Goal: Task Accomplishment & Management: Use online tool/utility

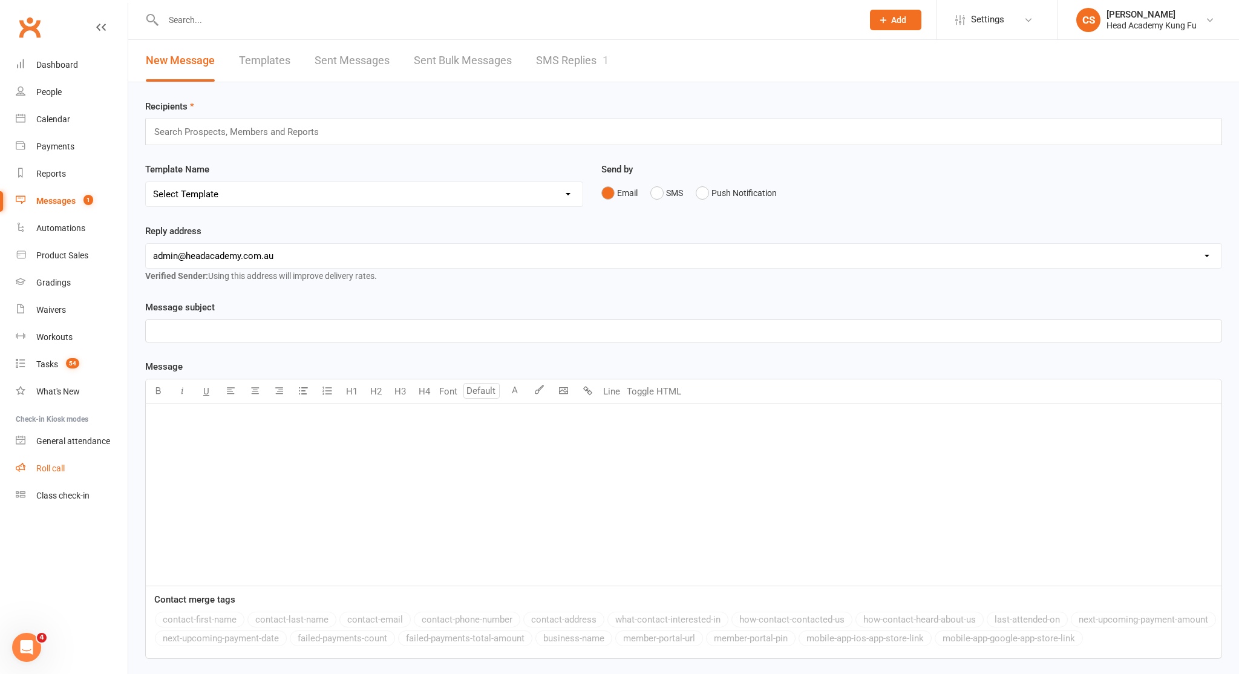
click at [53, 463] on div "Roll call" at bounding box center [50, 468] width 28 height 10
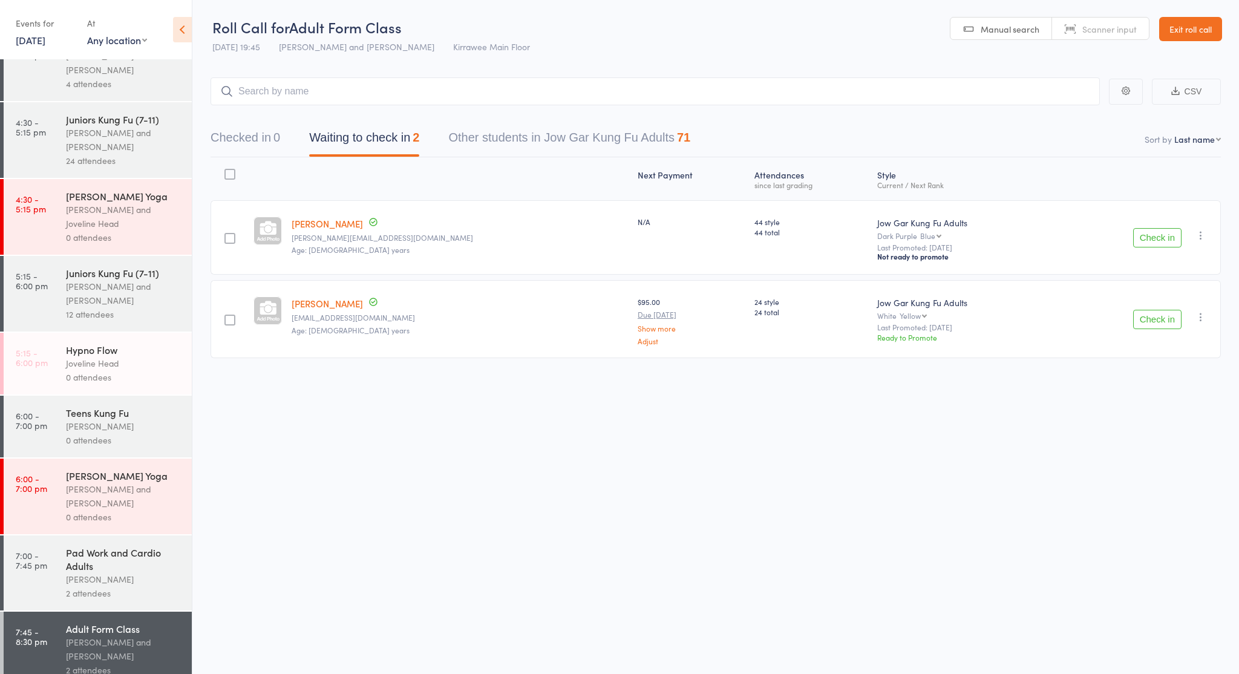
scroll to position [278, 0]
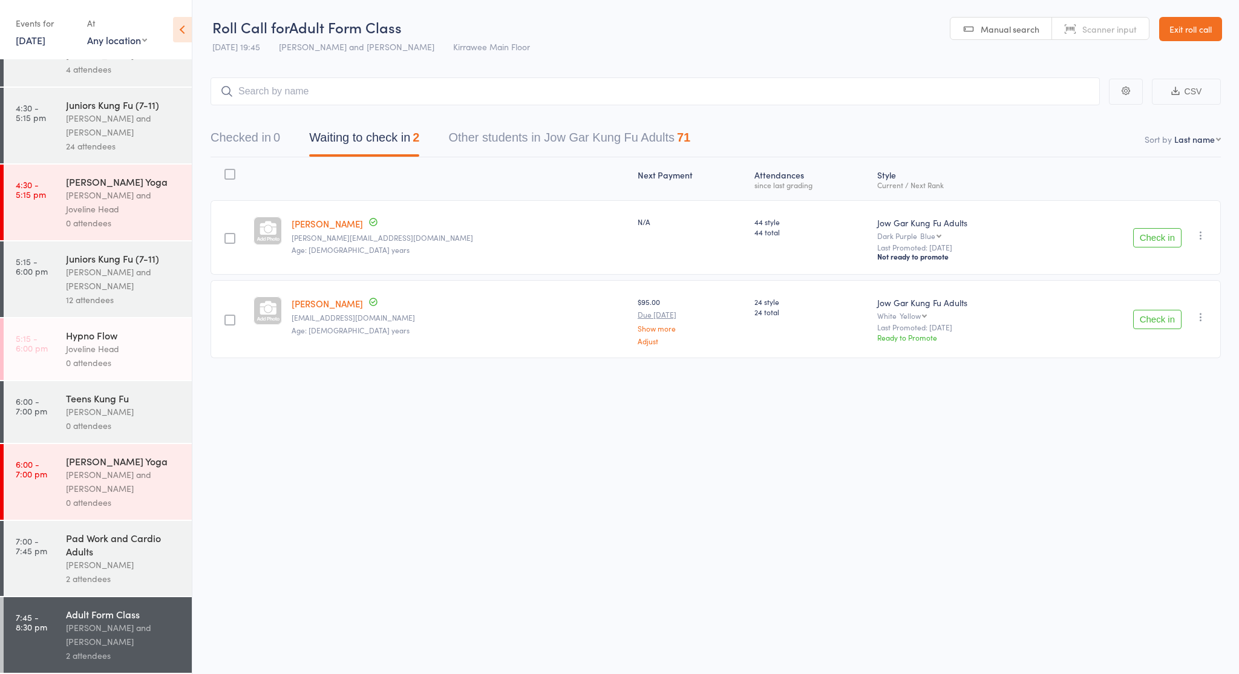
click at [117, 530] on div "Pad Work and Cardio Adults Nathan Head 2 attendees" at bounding box center [129, 558] width 126 height 75
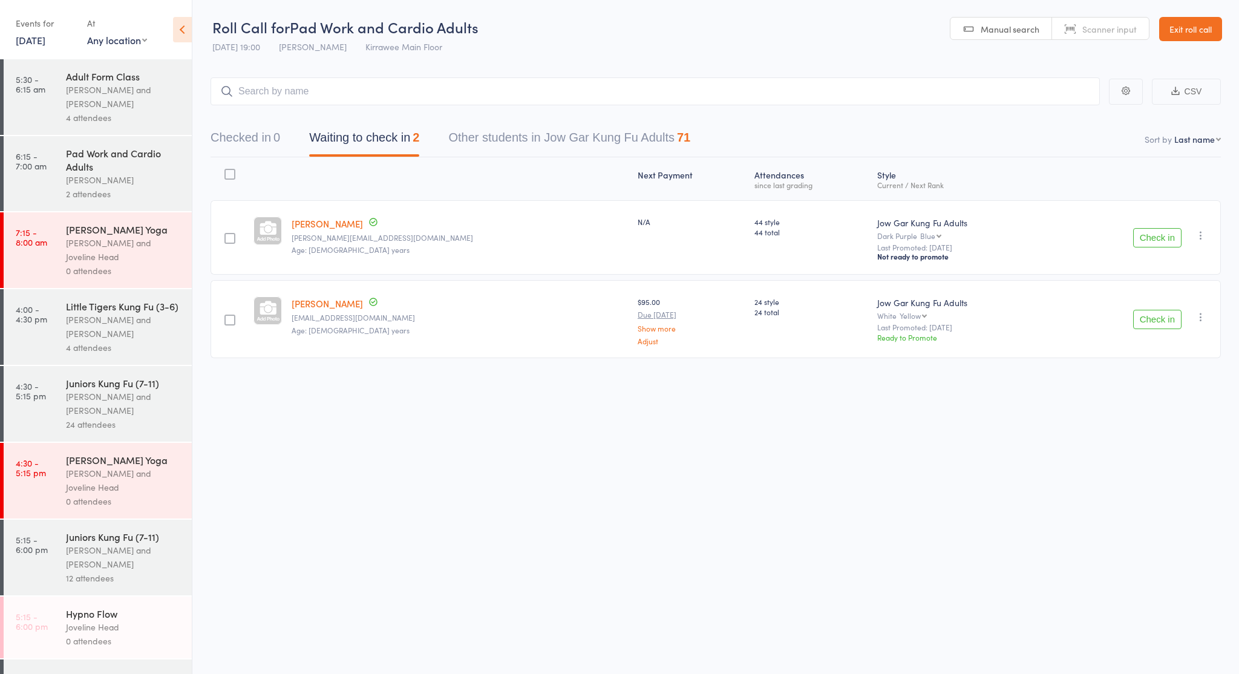
click at [1133, 325] on button "Check in" at bounding box center [1157, 319] width 48 height 19
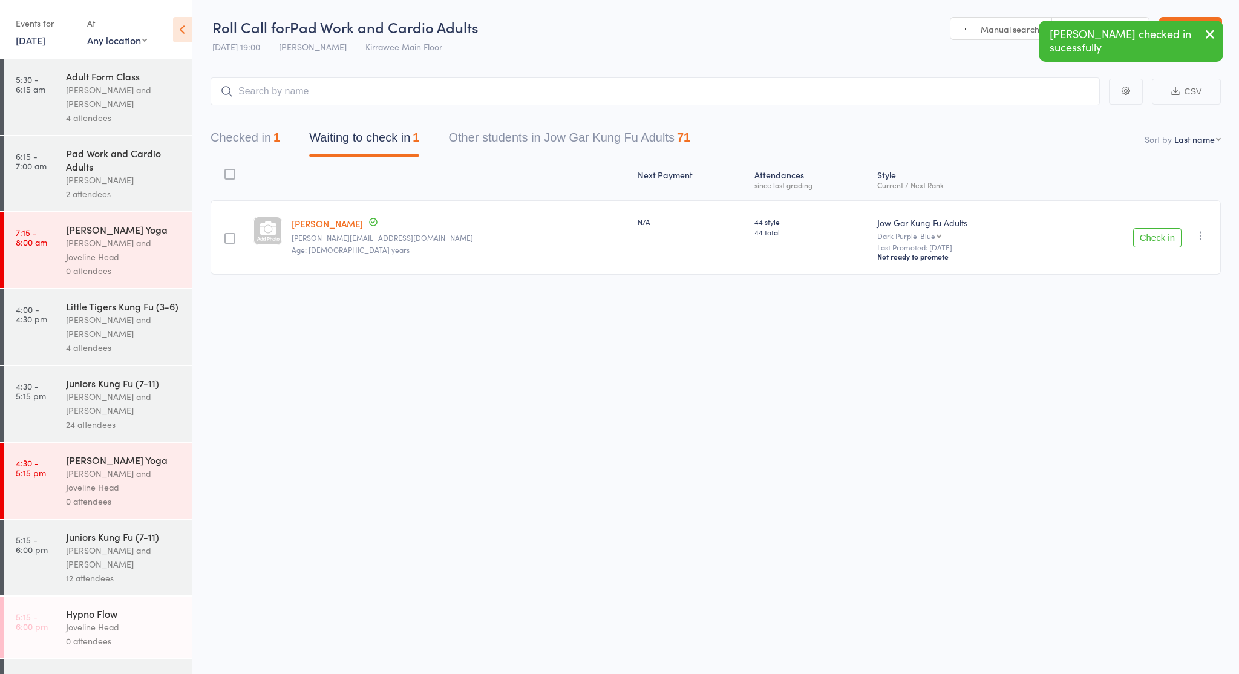
click at [1146, 244] on button "Check in" at bounding box center [1157, 237] width 48 height 19
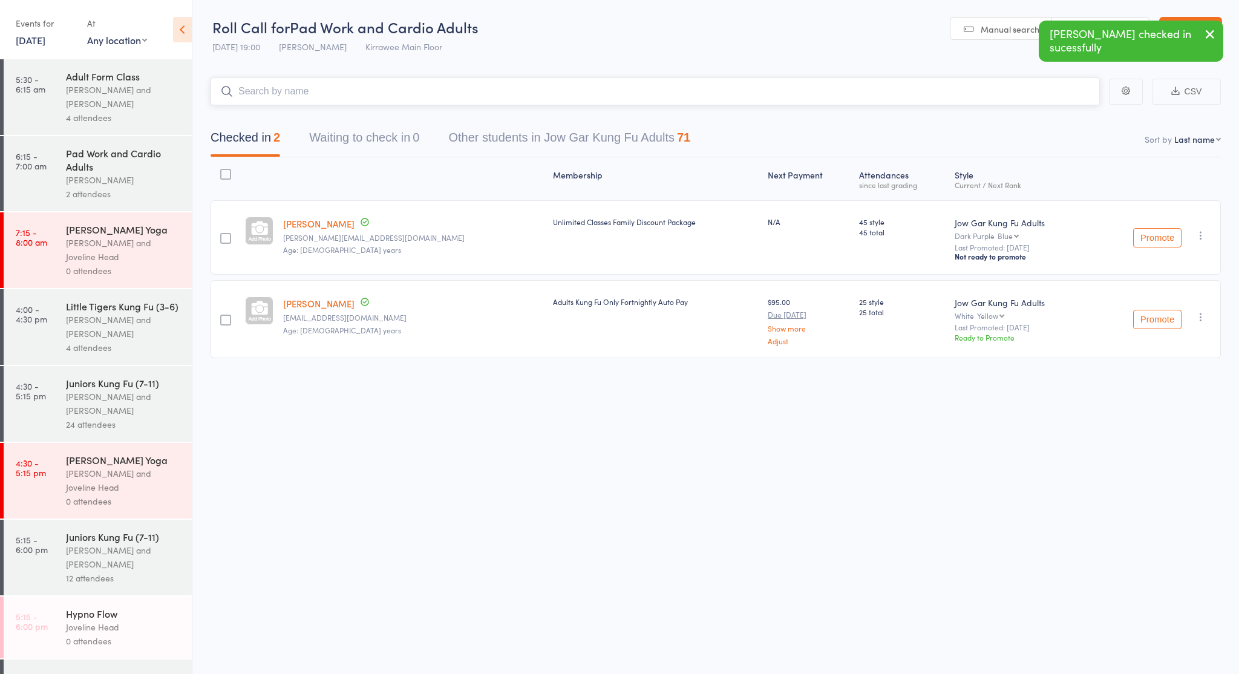
click at [286, 88] on input "search" at bounding box center [655, 91] width 889 height 28
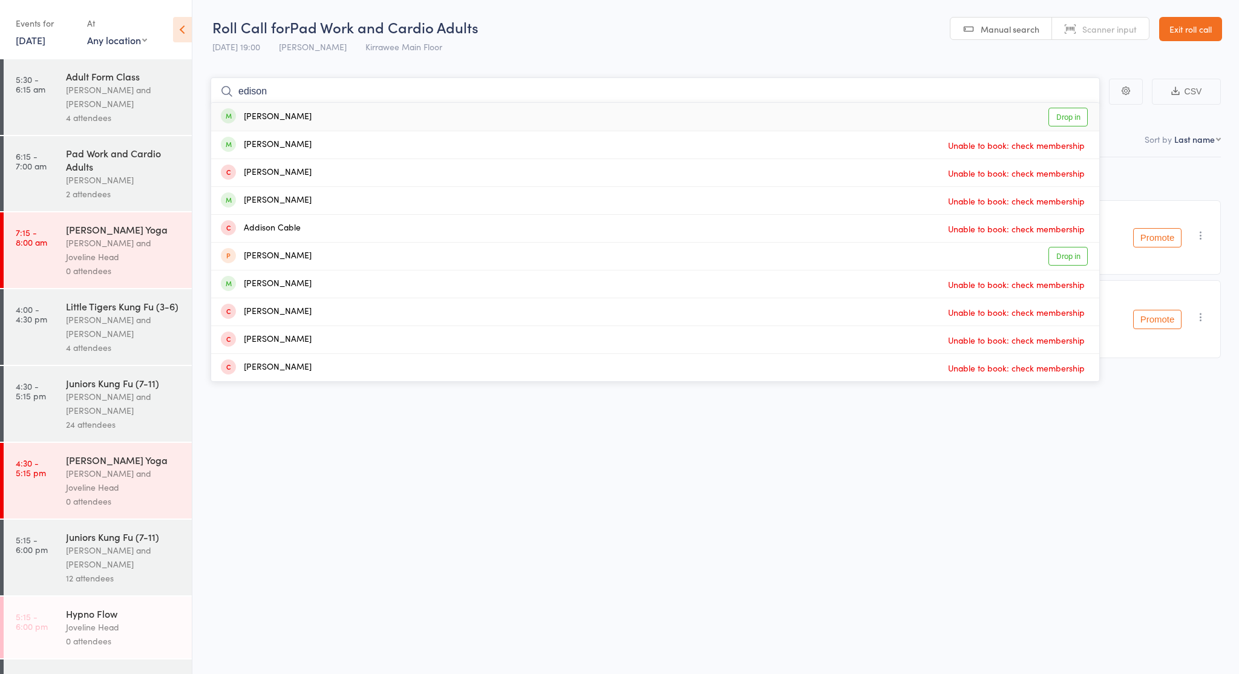
type input "Edison"
drag, startPoint x: 321, startPoint y: 100, endPoint x: 327, endPoint y: 115, distance: 16.0
click at [328, 114] on div "Edison Nunez Drop in" at bounding box center [655, 117] width 888 height 28
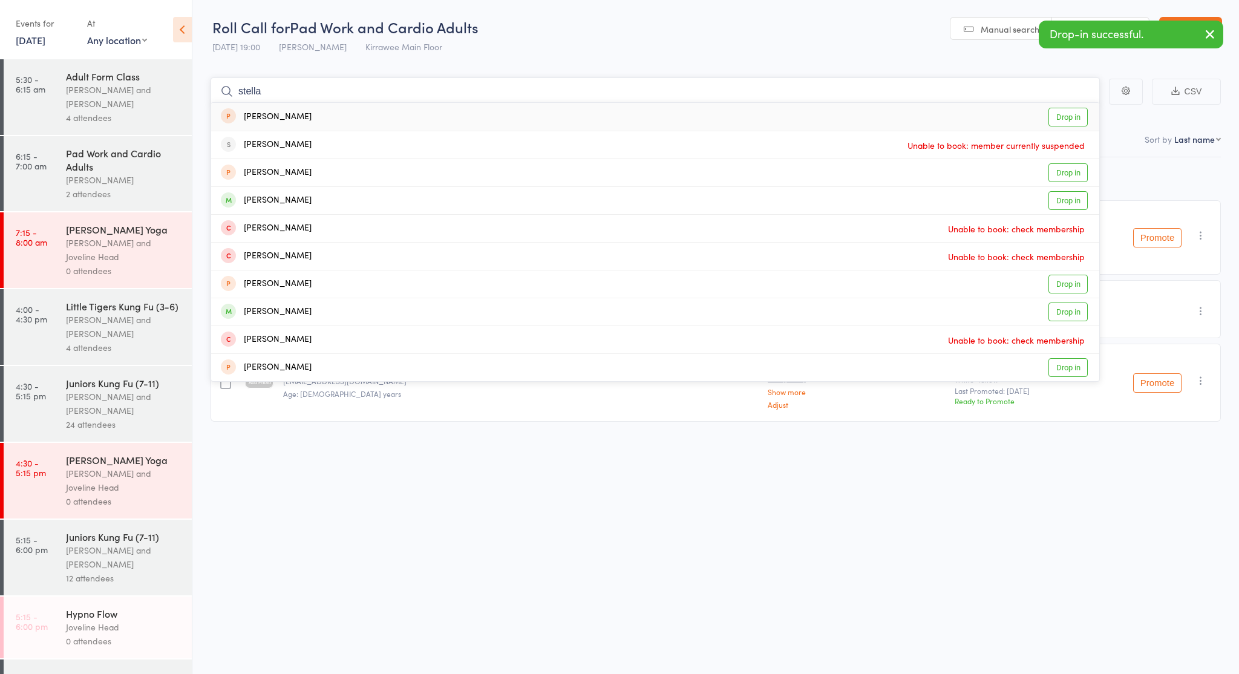
type input "Stella"
drag, startPoint x: 327, startPoint y: 115, endPoint x: 297, endPoint y: 198, distance: 88.8
click at [297, 198] on div "Nicholas Stella" at bounding box center [266, 201] width 91 height 14
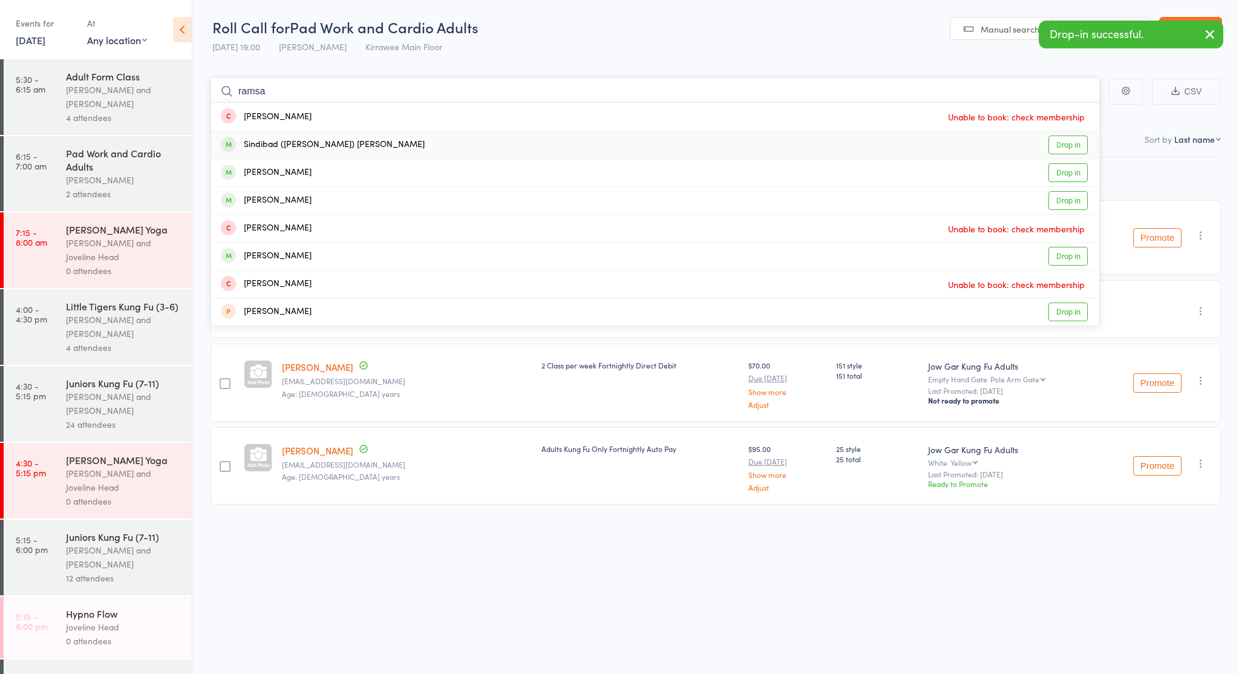
type input "ramsa"
click at [314, 144] on div "Sindibad (Ramsay) Hussein" at bounding box center [323, 145] width 204 height 14
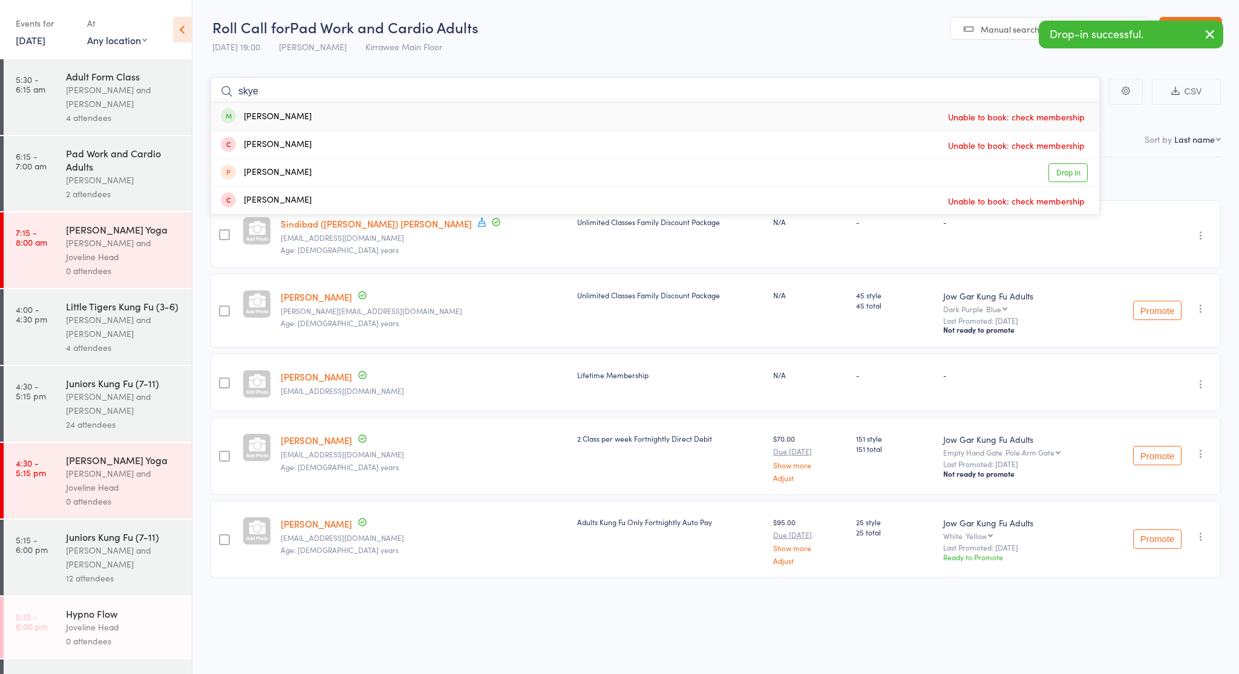
type input "skye"
click at [293, 117] on div "Skye Barlow Unable to book: check membership" at bounding box center [655, 117] width 888 height 28
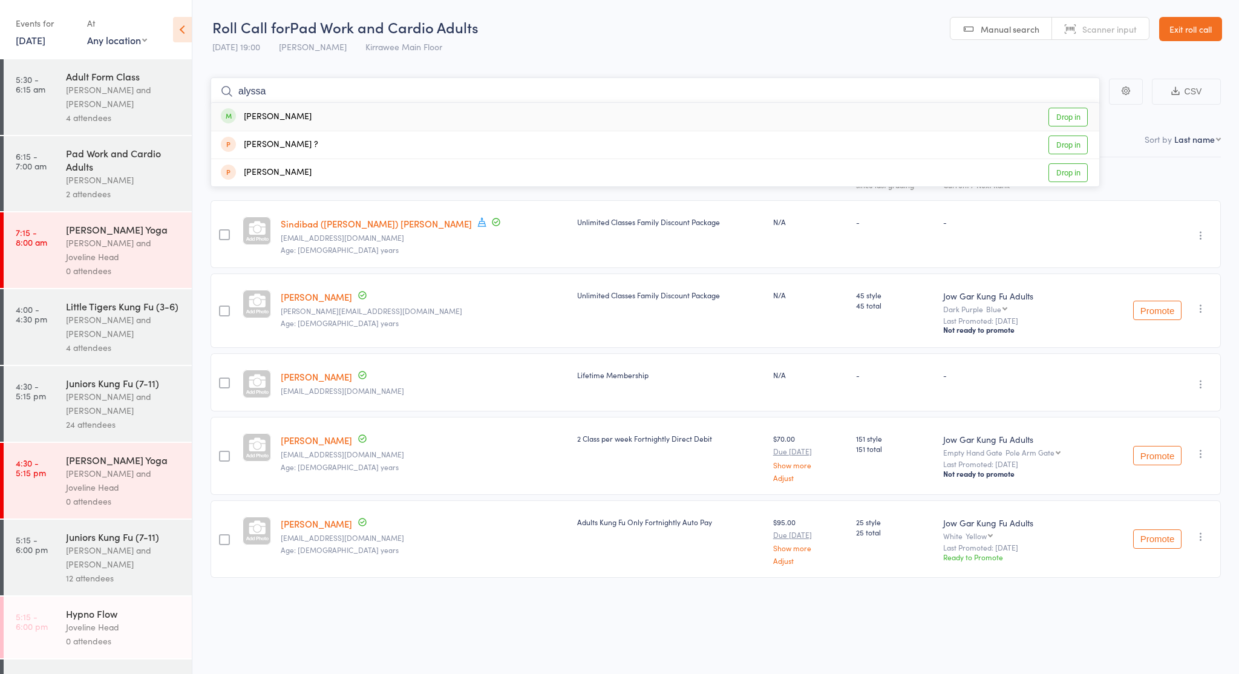
type input "Alyssa"
drag, startPoint x: 293, startPoint y: 117, endPoint x: 341, endPoint y: 114, distance: 47.9
click at [342, 114] on div "Alyssa Knight Drop in" at bounding box center [655, 117] width 888 height 28
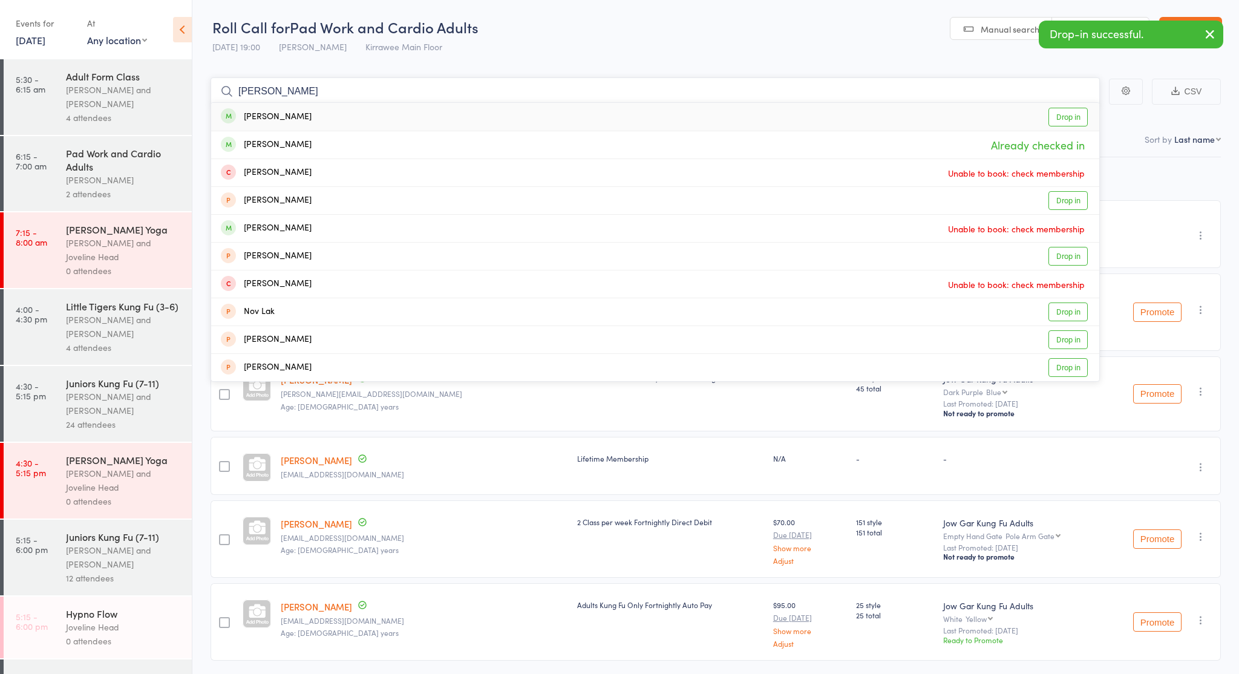
type input "lara"
click at [327, 114] on div "Lara Worley Drop in" at bounding box center [655, 117] width 888 height 28
type input "Josep"
drag, startPoint x: 316, startPoint y: 188, endPoint x: 299, endPoint y: 106, distance: 83.3
click at [299, 106] on div "Joseph Fox Drop in" at bounding box center [655, 117] width 888 height 28
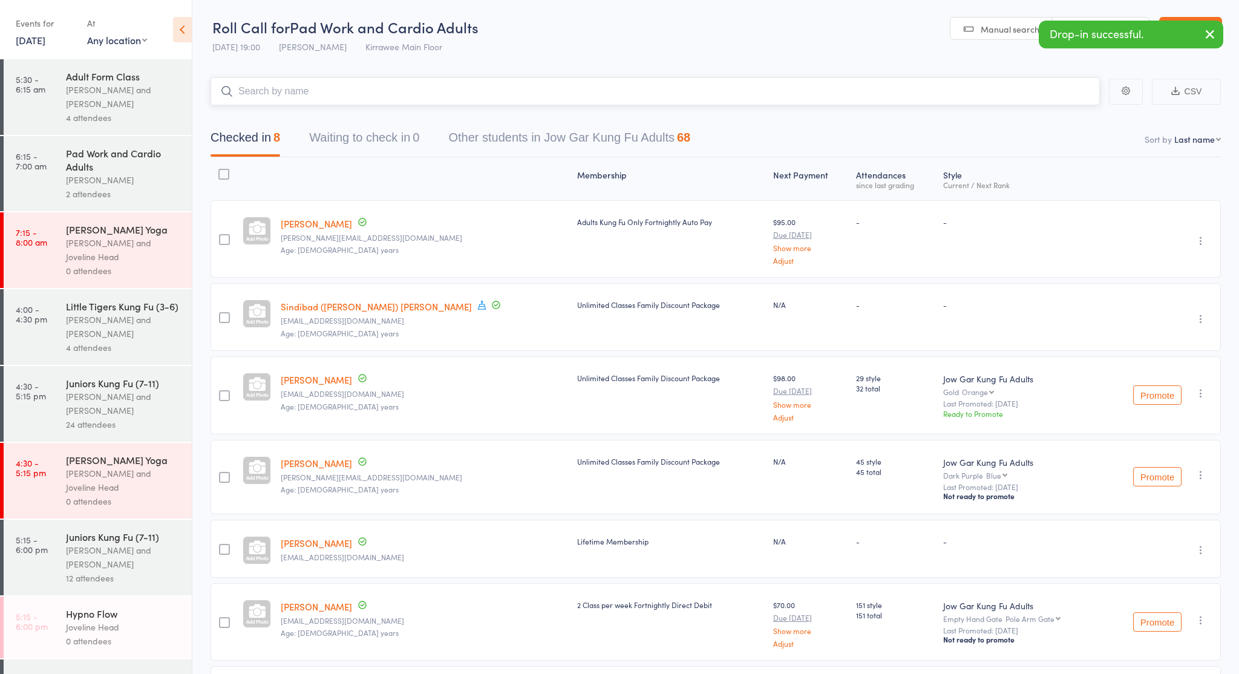
click at [301, 97] on input "search" at bounding box center [655, 91] width 889 height 28
type input "s"
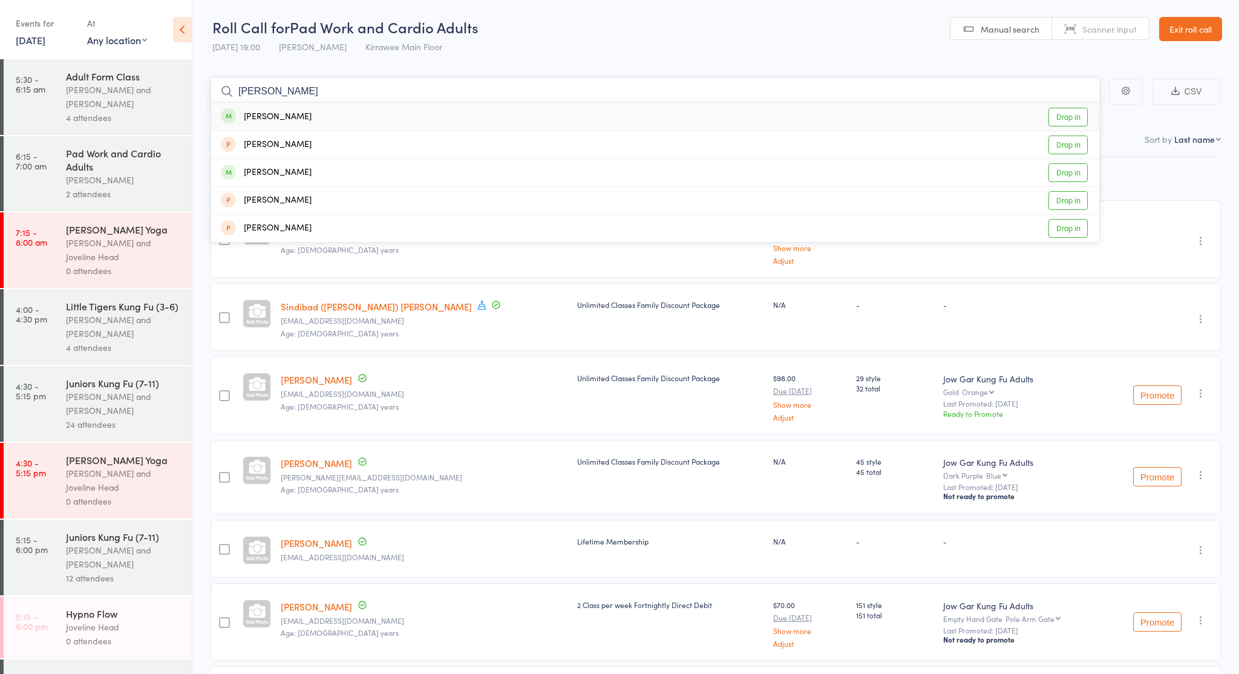
type input "Ricardo"
drag, startPoint x: 299, startPoint y: 97, endPoint x: 326, endPoint y: 114, distance: 32.1
click at [312, 114] on div "Ricardo Sekermestrovic" at bounding box center [266, 117] width 91 height 14
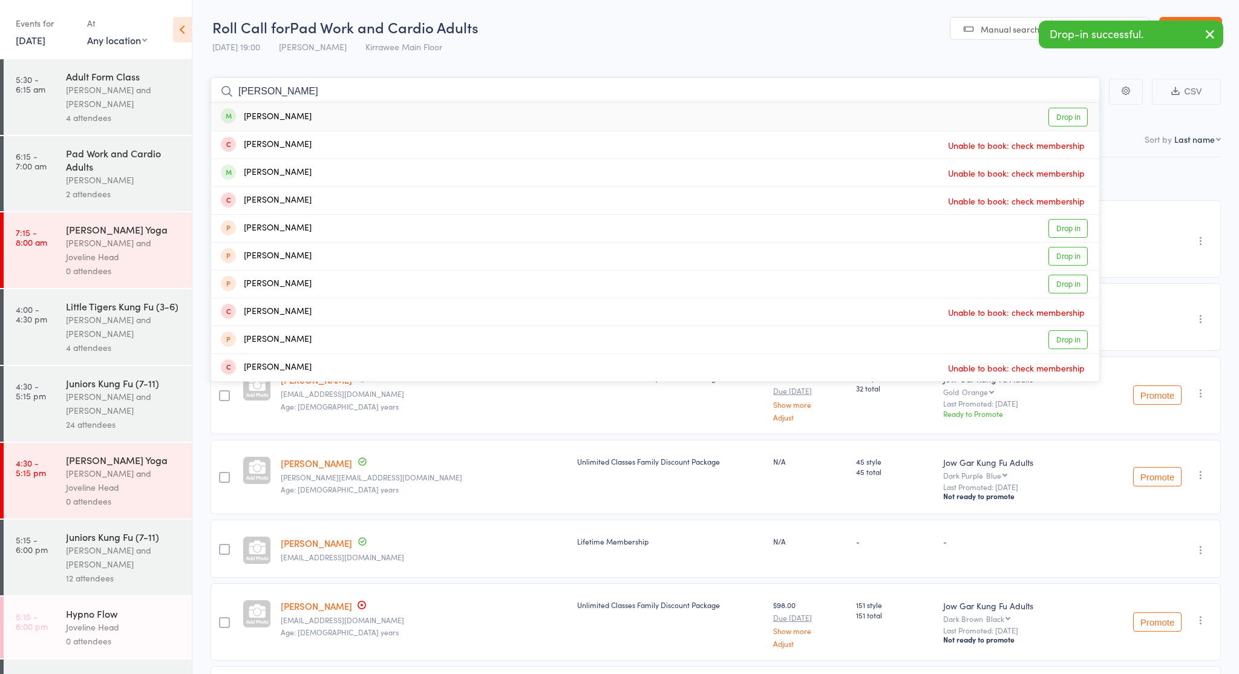
type input "Alejandra"
drag, startPoint x: 326, startPoint y: 114, endPoint x: 345, endPoint y: 116, distance: 19.4
click at [345, 116] on div "Alejandra Isabel Siverio Drop in" at bounding box center [655, 117] width 888 height 28
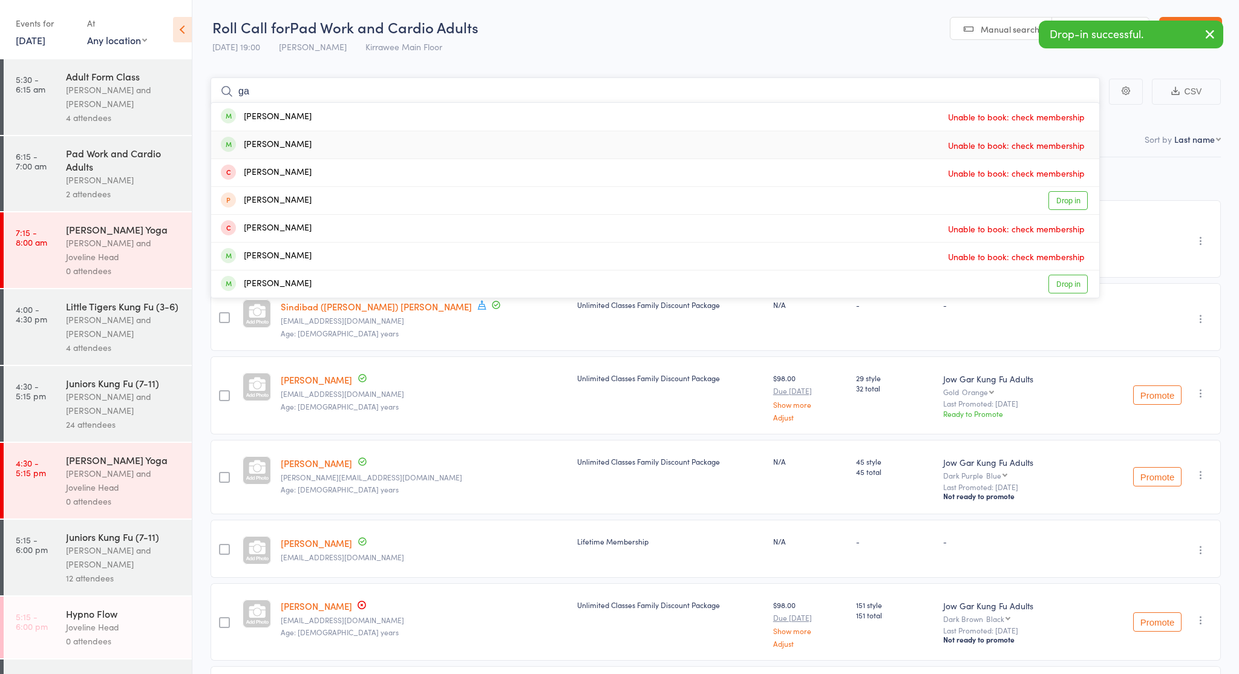
type input "g"
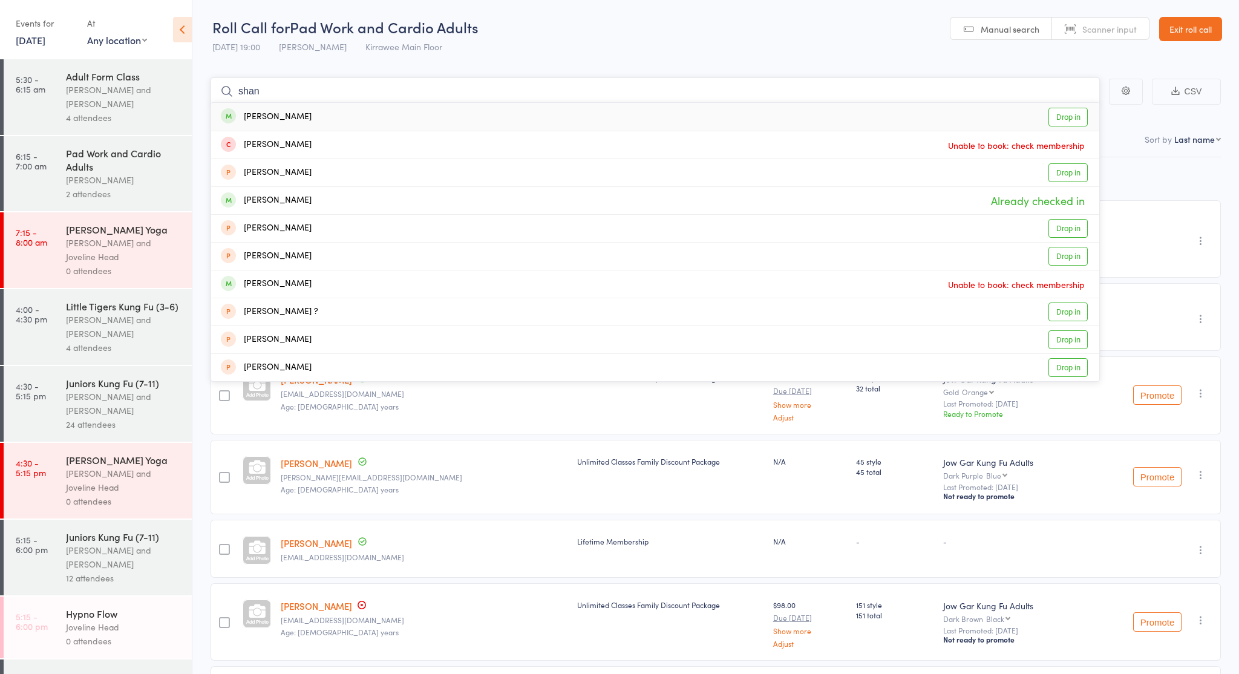
type input "shan"
click at [264, 116] on div "Rohan Shan" at bounding box center [266, 117] width 91 height 14
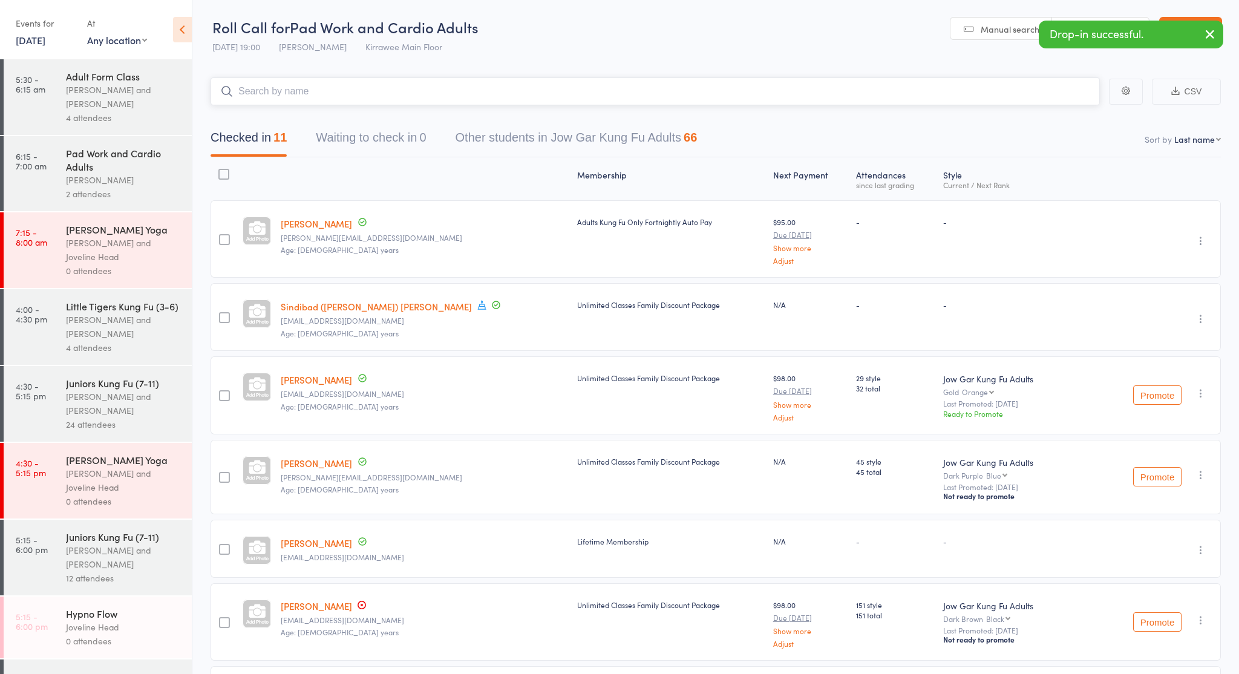
click at [276, 94] on input "search" at bounding box center [655, 91] width 889 height 28
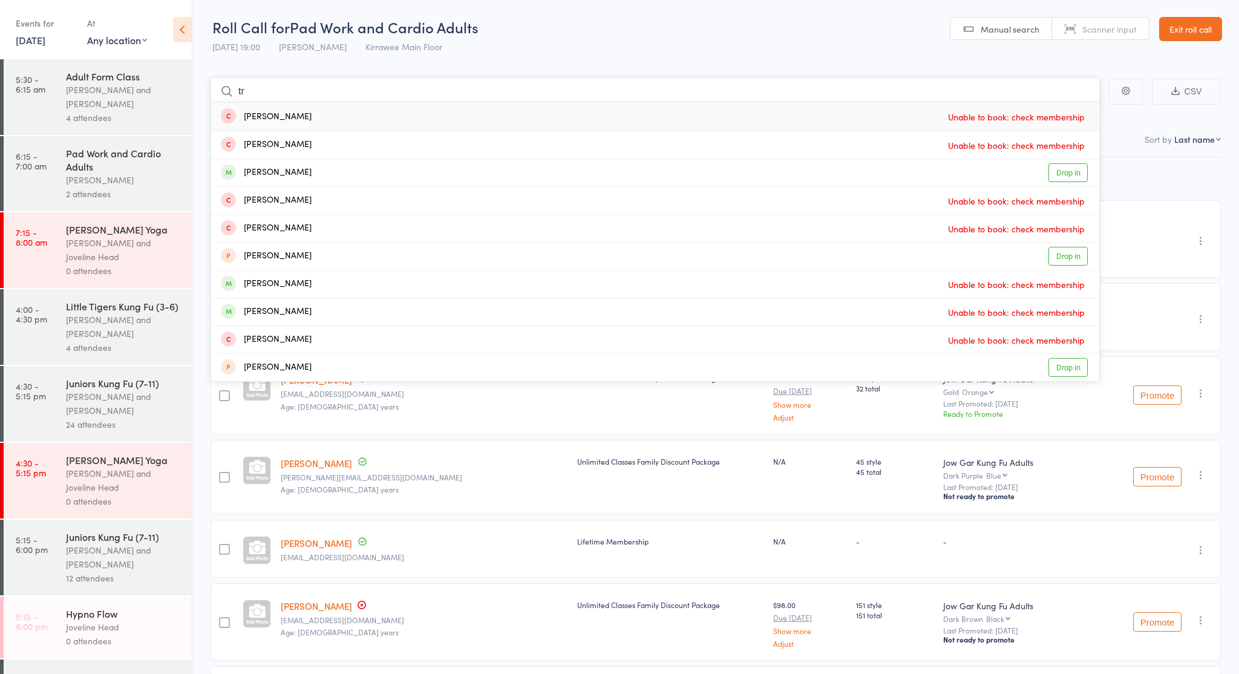
type input "t"
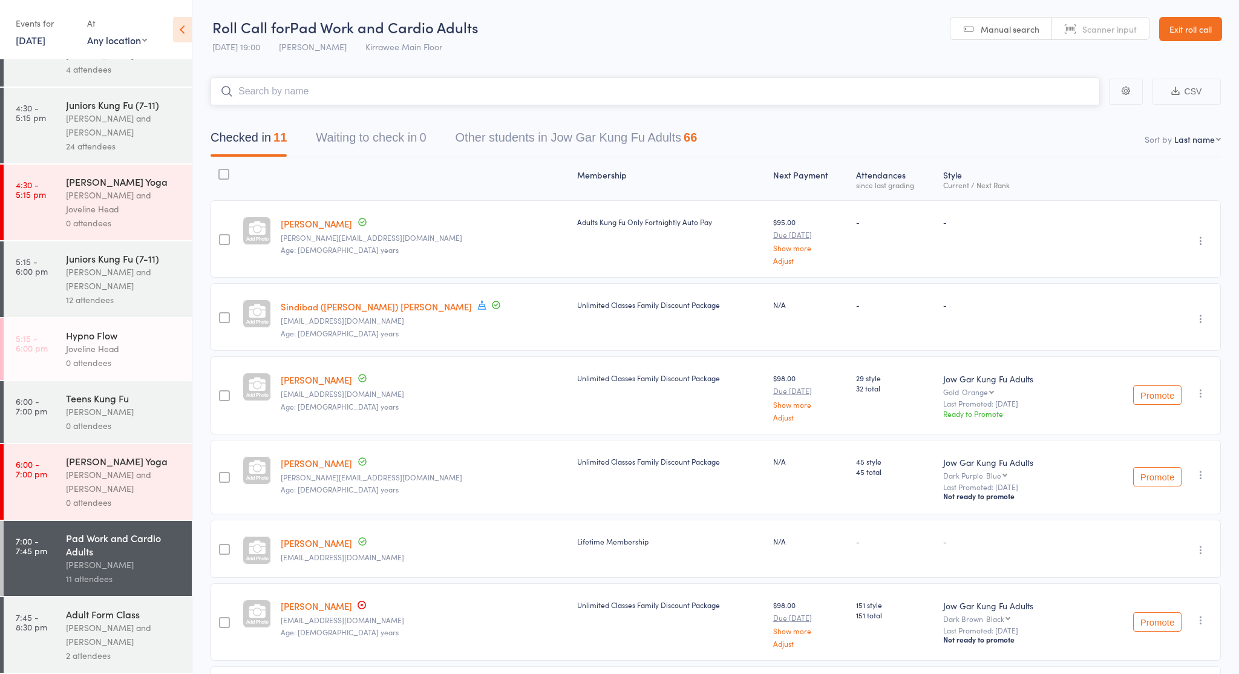
scroll to position [278, 0]
click at [74, 612] on div "Adult Form Class" at bounding box center [124, 613] width 116 height 13
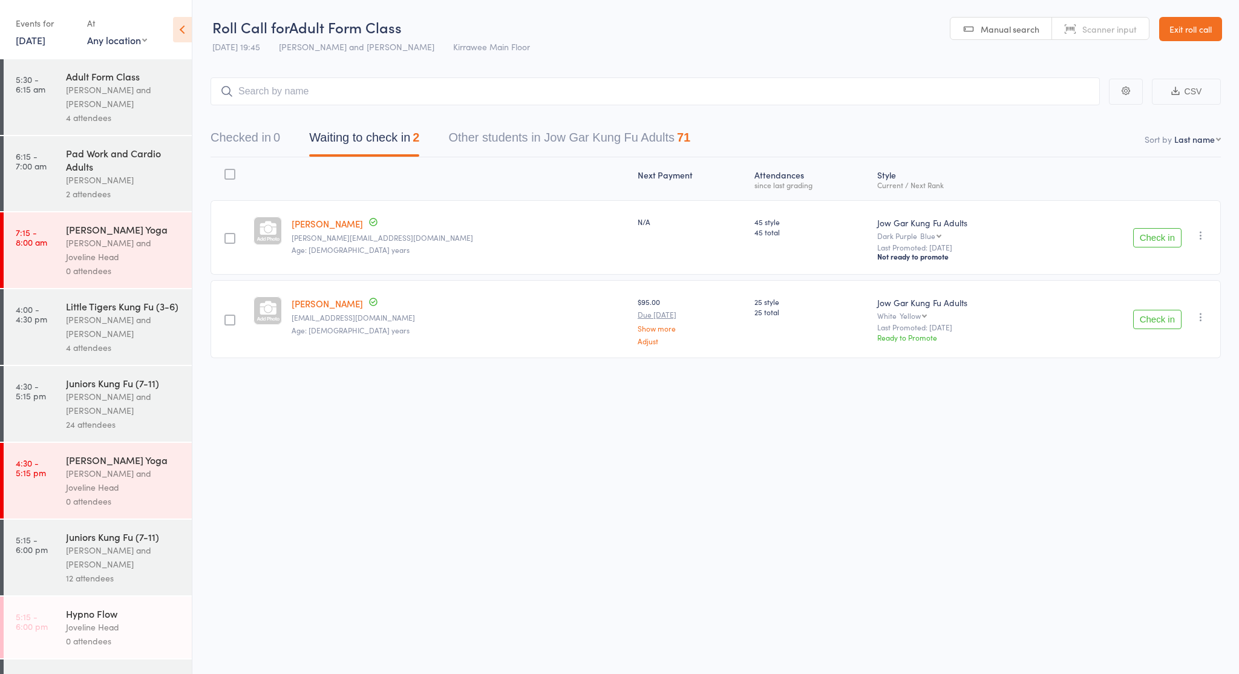
click at [1171, 238] on button "Check in" at bounding box center [1157, 237] width 48 height 19
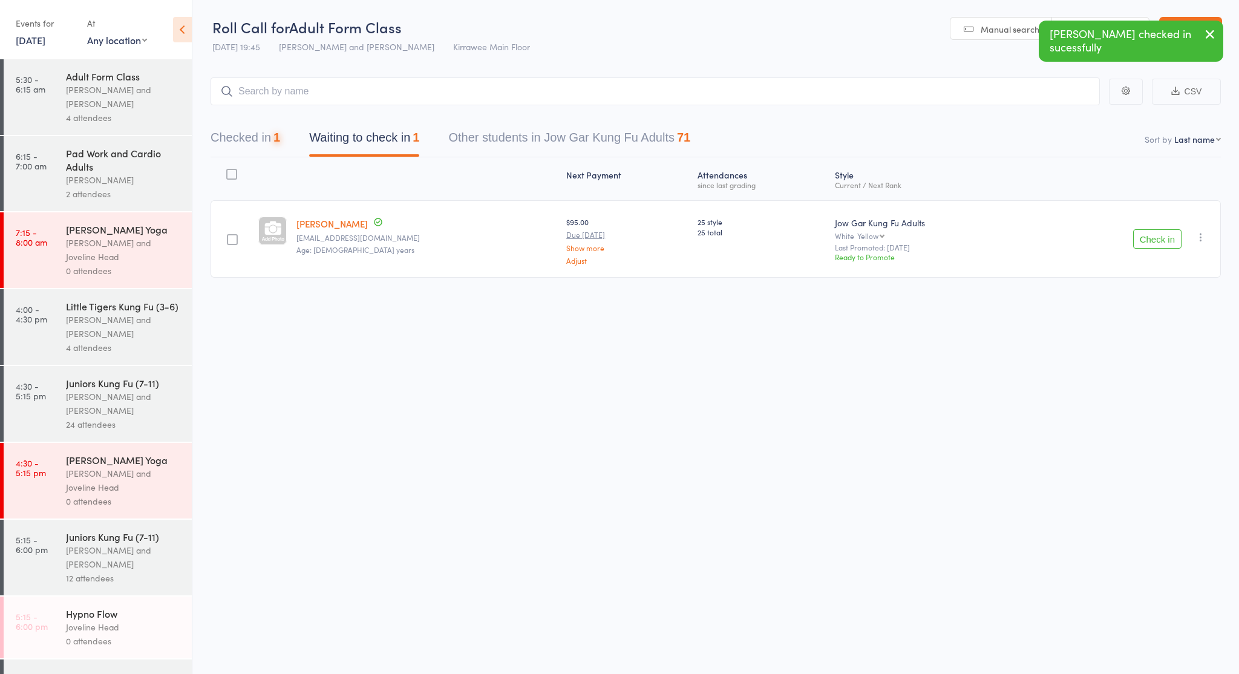
drag, startPoint x: 1163, startPoint y: 237, endPoint x: 991, endPoint y: 187, distance: 179.0
click at [1163, 237] on button "Check in" at bounding box center [1157, 238] width 48 height 19
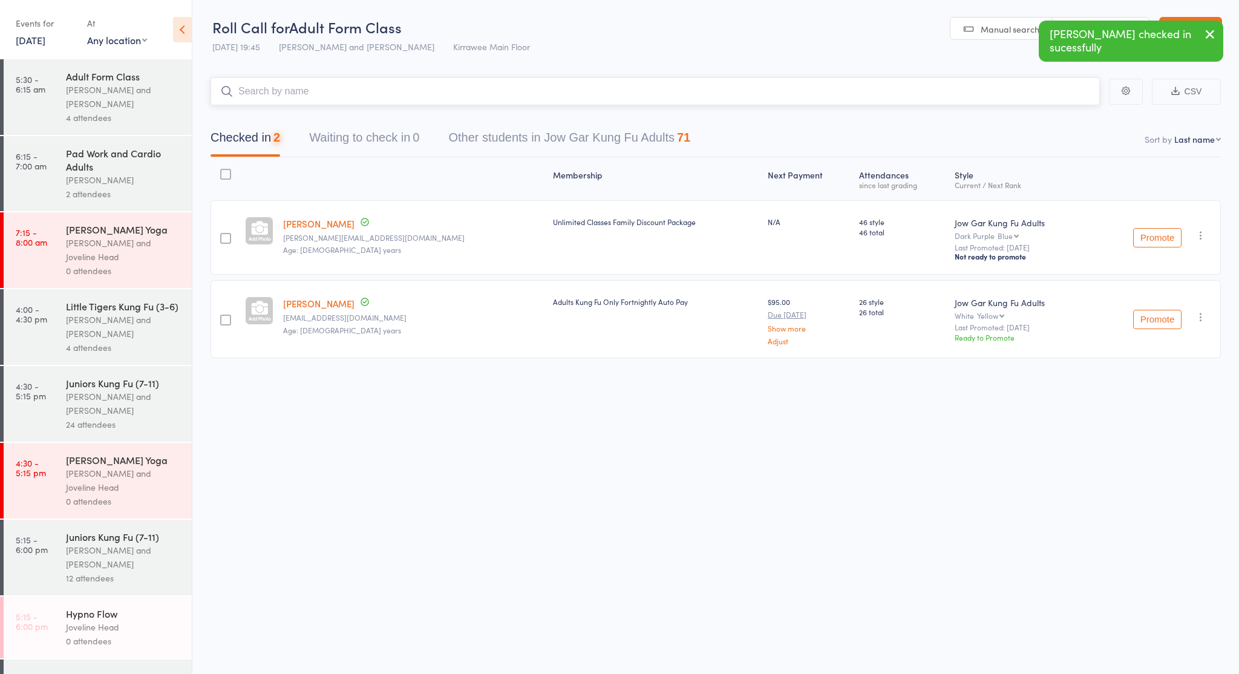
click at [492, 102] on input "search" at bounding box center [655, 91] width 889 height 28
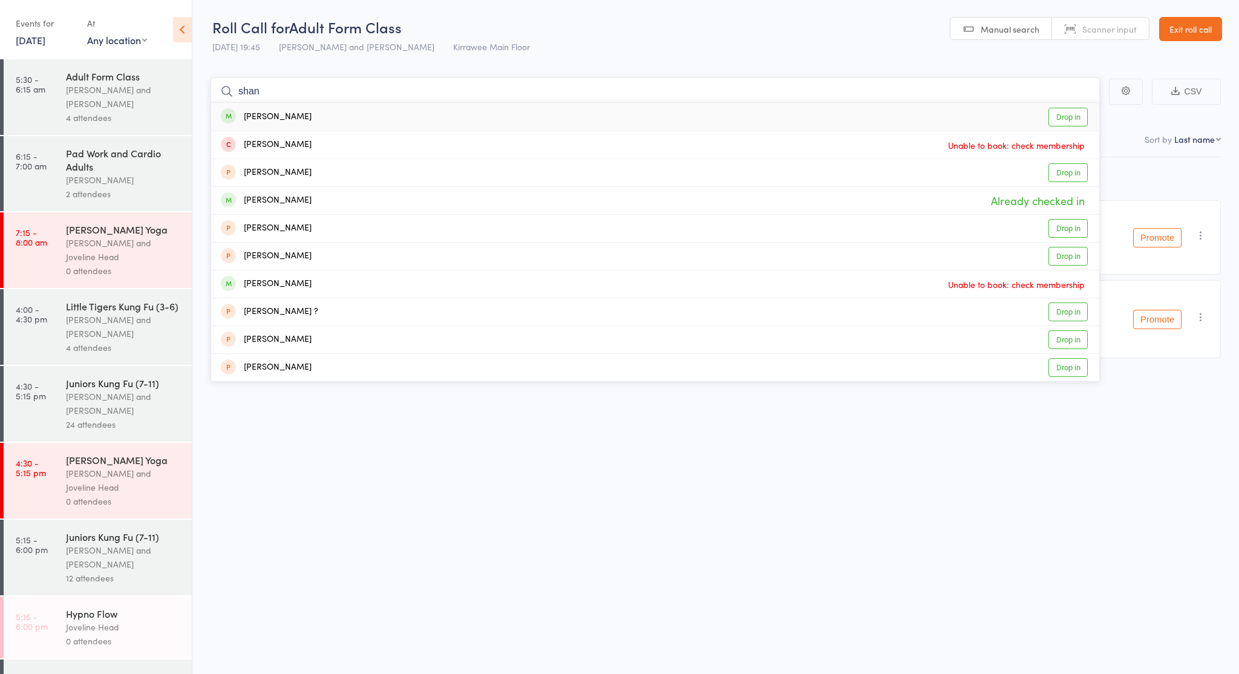
type input "shan"
click at [383, 117] on div "Rohan Shan Drop in" at bounding box center [655, 117] width 888 height 28
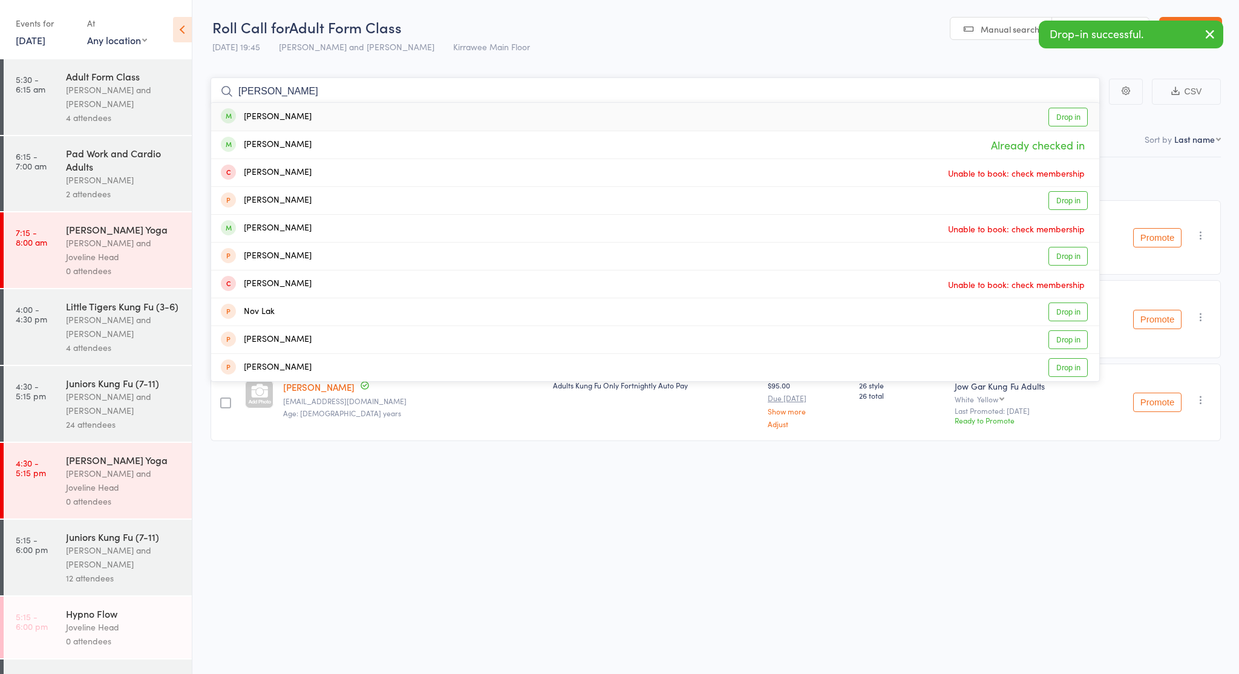
type input "lara"
click at [305, 119] on div "Lara Worley Drop in" at bounding box center [655, 117] width 888 height 28
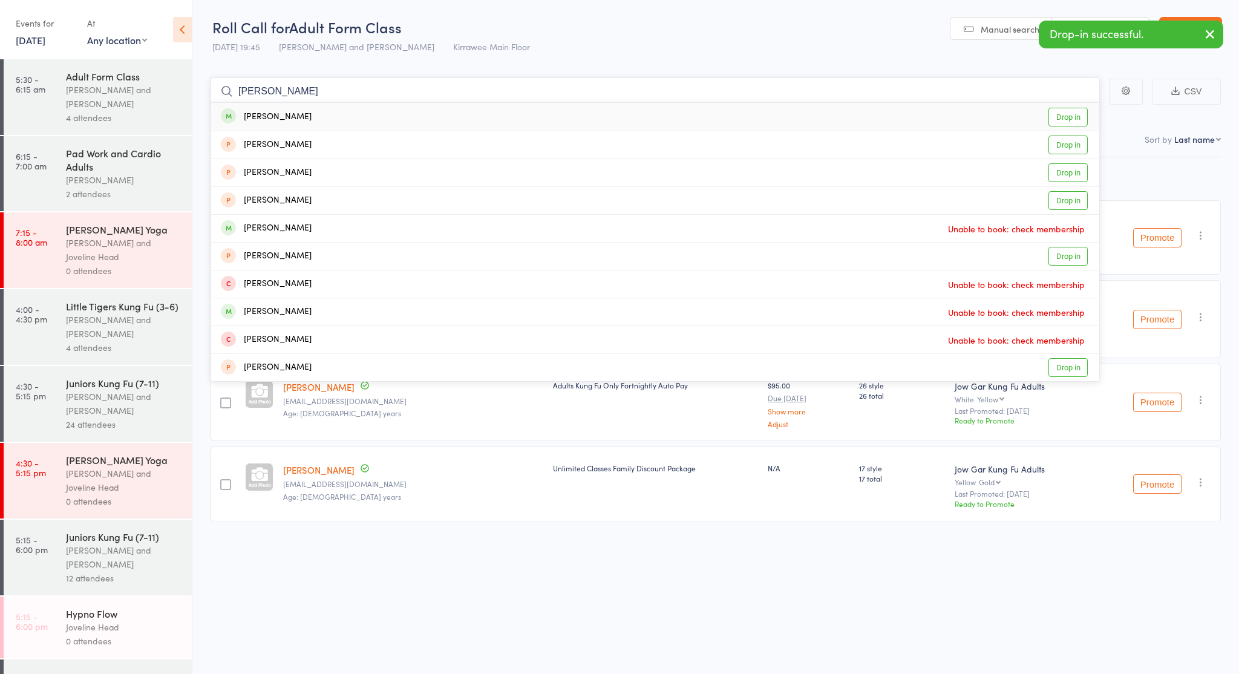
type input "josep"
click at [268, 114] on div "Joseph Fox" at bounding box center [266, 117] width 91 height 14
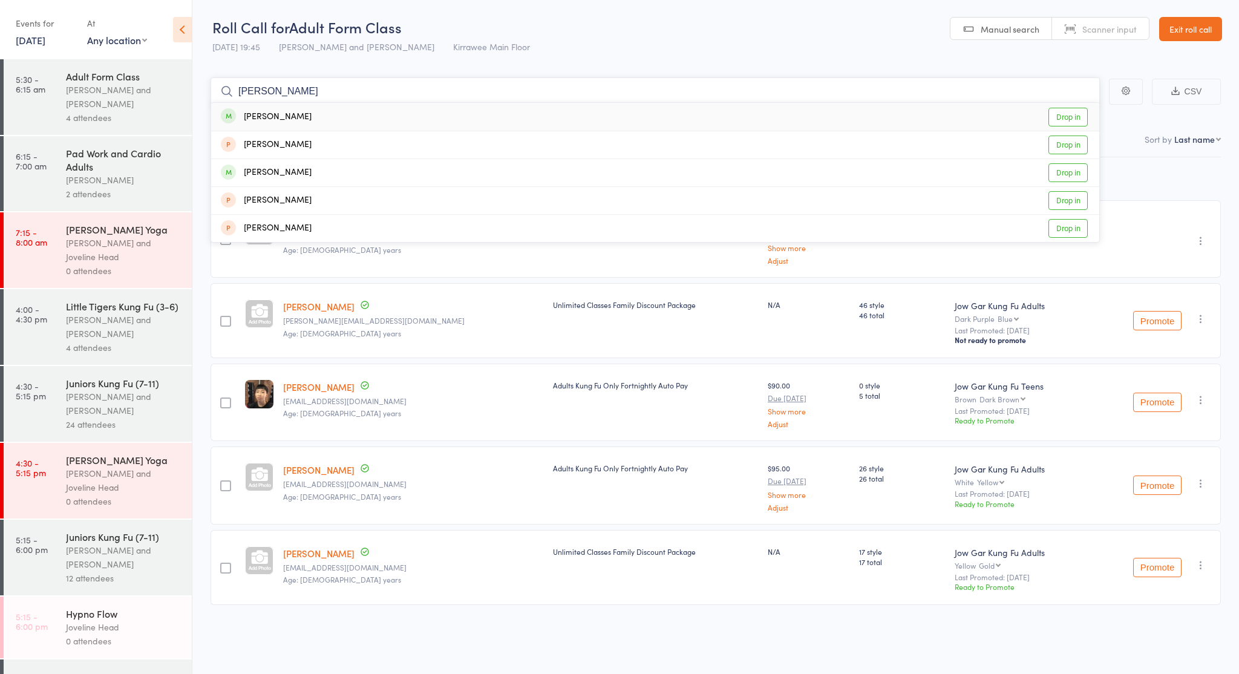
type input "Ricardo"
drag, startPoint x: 268, startPoint y: 114, endPoint x: 337, endPoint y: 119, distance: 69.1
click at [337, 119] on div "Ricardo Sekermestrovic Drop in" at bounding box center [655, 117] width 888 height 28
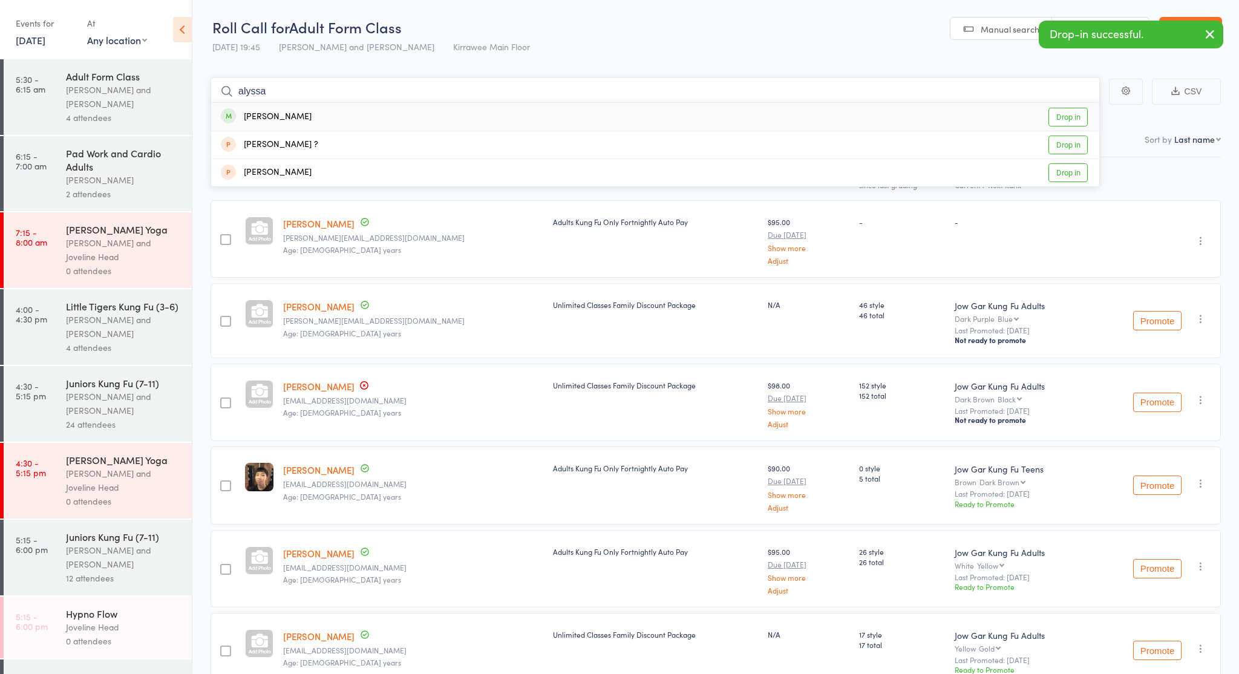
type input "Alyssa"
drag, startPoint x: 337, startPoint y: 119, endPoint x: 357, endPoint y: 111, distance: 21.5
click at [357, 111] on div "Alyssa Knight Drop in" at bounding box center [655, 117] width 888 height 28
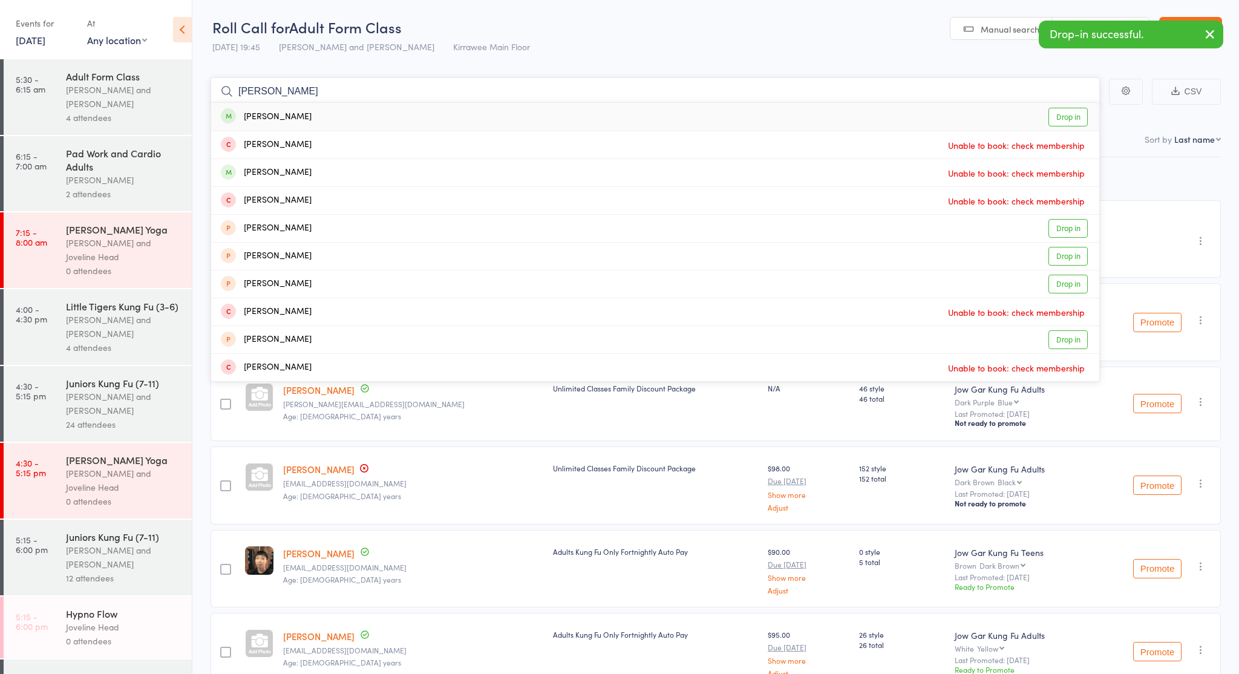
type input "Alejandra"
drag, startPoint x: 357, startPoint y: 111, endPoint x: 373, endPoint y: 120, distance: 18.4
click at [373, 120] on div "Alejandra Isabel Siverio Drop in" at bounding box center [655, 117] width 888 height 28
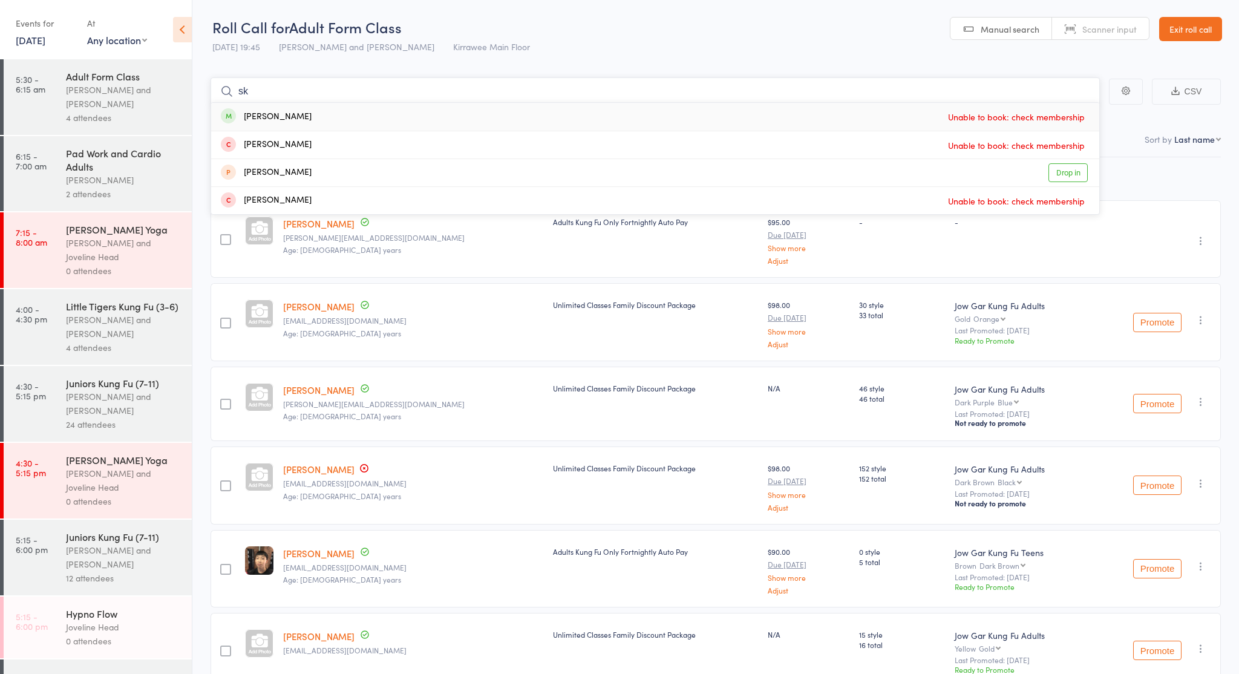
type input "s"
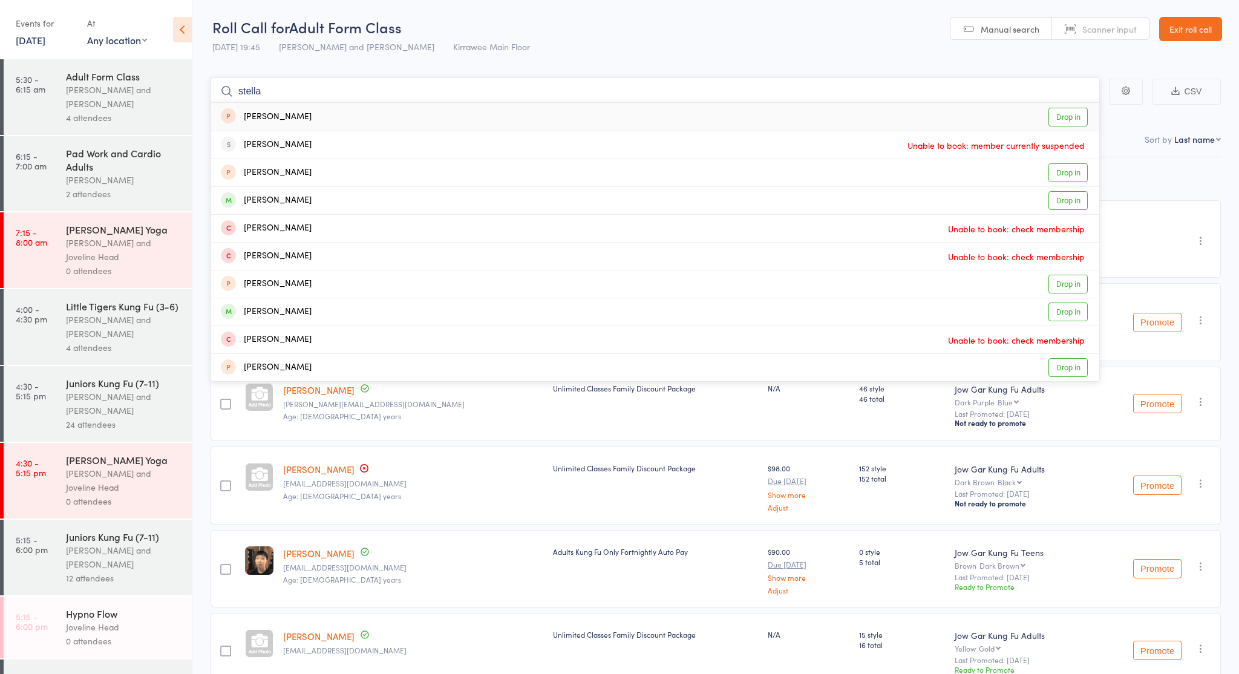
type input "Stella"
drag, startPoint x: 373, startPoint y: 120, endPoint x: 310, endPoint y: 191, distance: 95.2
click at [310, 191] on div "Nicholas Stella Drop in" at bounding box center [655, 200] width 888 height 27
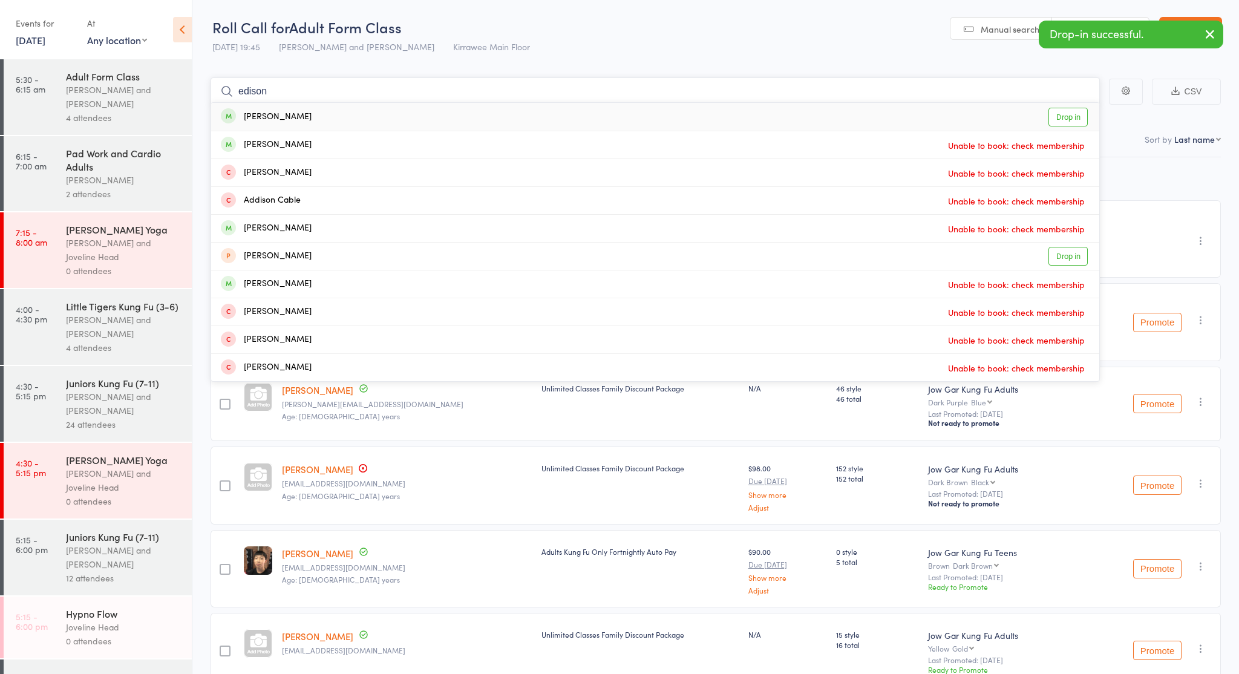
type input "Edison"
drag, startPoint x: 312, startPoint y: 180, endPoint x: 309, endPoint y: 115, distance: 64.8
click at [309, 115] on div "Edison Nunez Drop in" at bounding box center [655, 117] width 888 height 28
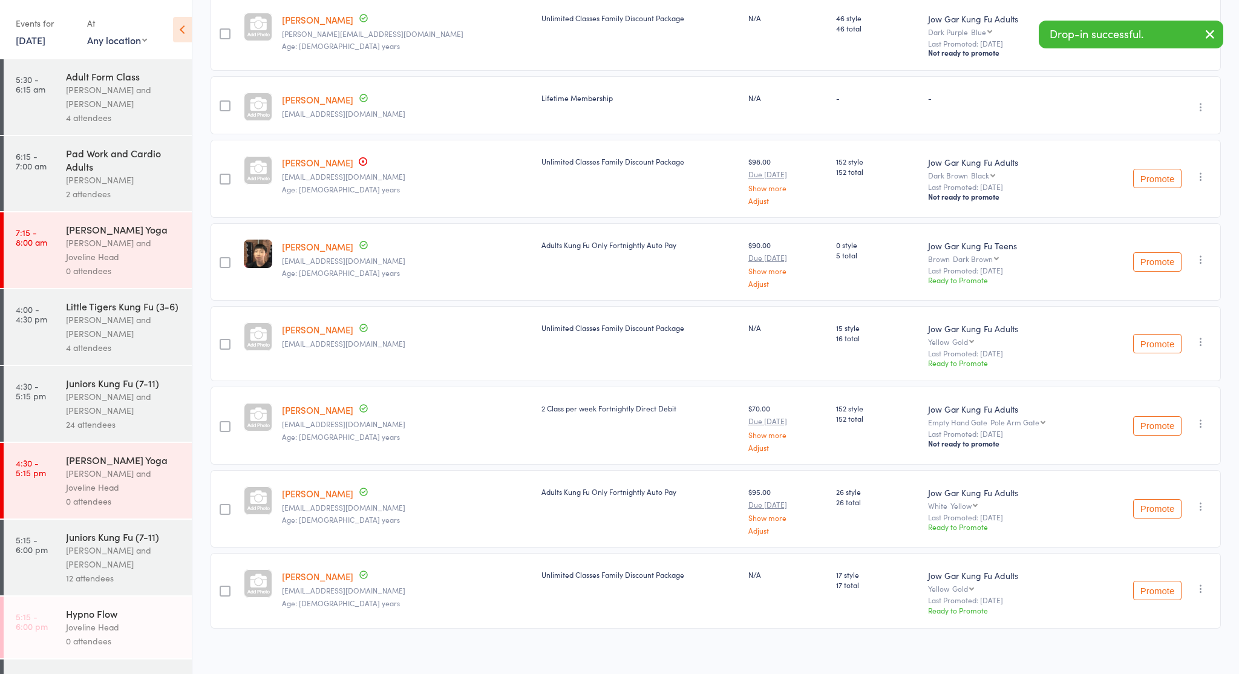
scroll to position [370, 0]
click at [1198, 41] on button "button" at bounding box center [1210, 35] width 27 height 28
